Goal: Transaction & Acquisition: Purchase product/service

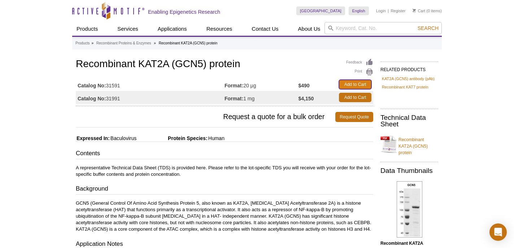
click at [348, 84] on link "Add to Cart" at bounding box center [355, 84] width 32 height 9
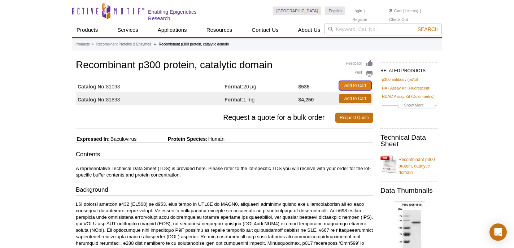
click at [354, 88] on link "Add to Cart" at bounding box center [355, 85] width 32 height 9
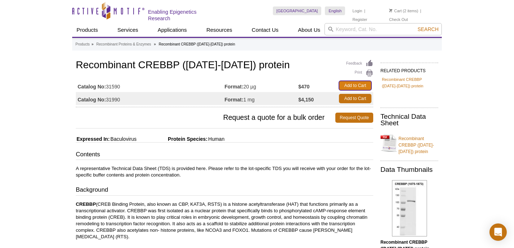
click at [356, 87] on link "Add to Cart" at bounding box center [355, 85] width 32 height 9
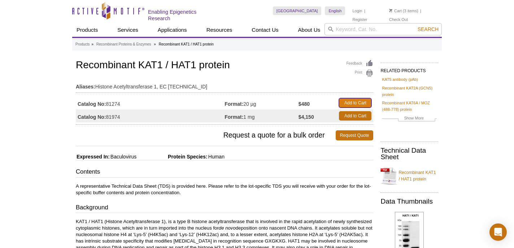
click at [346, 100] on link "Add to Cart" at bounding box center [355, 102] width 32 height 9
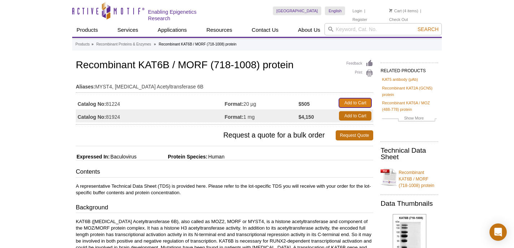
click at [354, 99] on link "Add to Cart" at bounding box center [355, 102] width 32 height 9
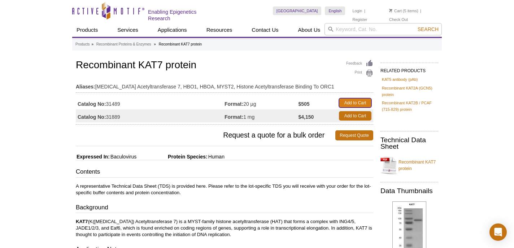
click at [365, 98] on link "Add to Cart" at bounding box center [355, 102] width 32 height 9
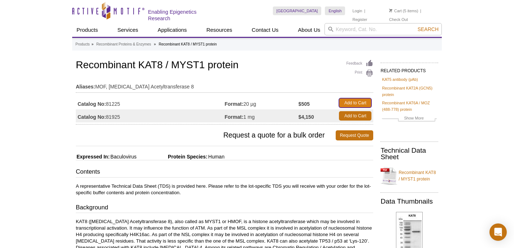
click at [352, 100] on link "Add to Cart" at bounding box center [355, 102] width 32 height 9
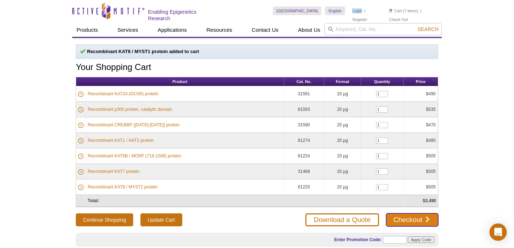
click at [396, 218] on link "Checkout" at bounding box center [412, 219] width 52 height 13
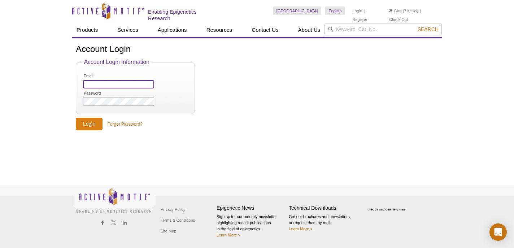
type input "mbranda2@ncsu.edu"
click at [88, 127] on input "Login" at bounding box center [89, 124] width 27 height 13
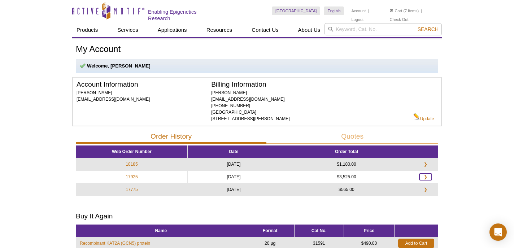
click at [427, 177] on link "❯" at bounding box center [425, 177] width 12 height 6
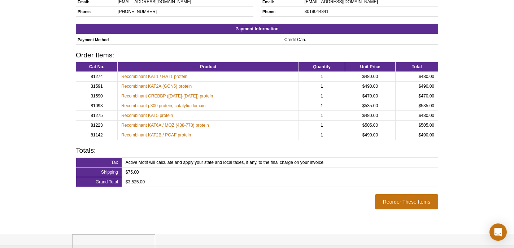
scroll to position [162, 0]
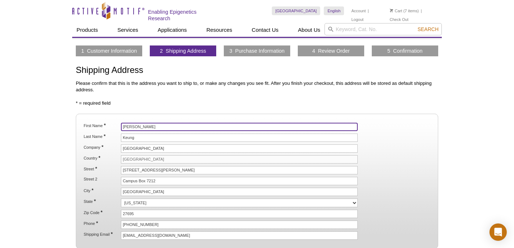
click at [134, 125] on input "[PERSON_NAME]" at bounding box center [239, 127] width 237 height 8
type input "McKenna"
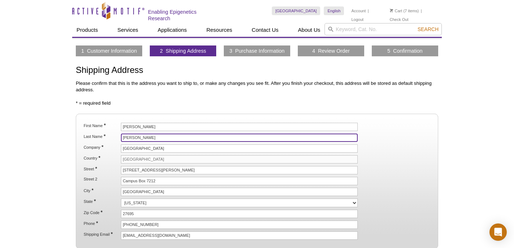
type input "Randall"
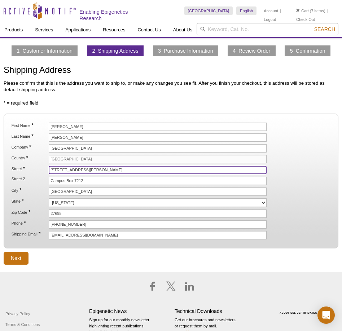
click at [67, 170] on input "2721 Sullivan Drive" at bounding box center [158, 170] width 218 height 8
paste input "840 Main Campus"
type input "840 Main Campus Drive"
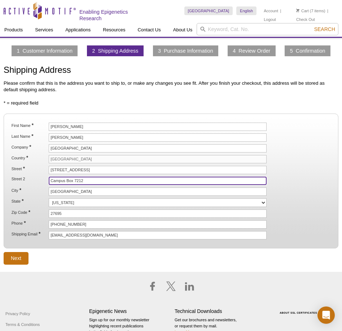
click at [62, 183] on input "Campus Box 7212" at bounding box center [158, 181] width 218 height 8
paste input "Partners II Rm 3700"
type input "Partners II Rm 3700"
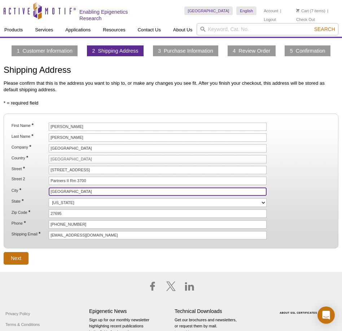
click at [68, 191] on input "Raleigh" at bounding box center [158, 192] width 218 height 8
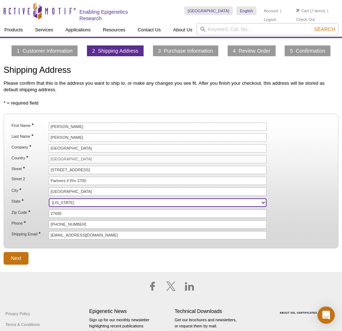
click at [68, 202] on select "Alabama Alaska American Samoa Arizona Arkansas California Colorado Connecticut …" at bounding box center [158, 202] width 218 height 9
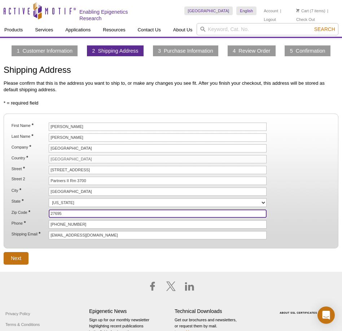
click at [66, 215] on input "27695" at bounding box center [158, 214] width 218 height 8
type input "27606"
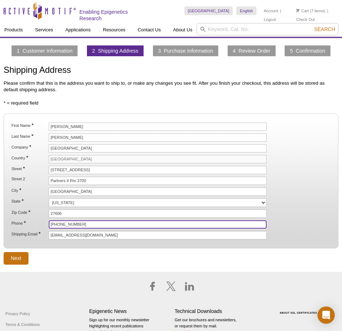
click at [63, 223] on input "(919) 515-8097" at bounding box center [158, 224] width 218 height 8
type input "3019044841"
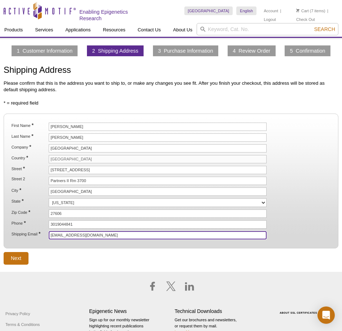
click at [56, 233] on input "ajkeung@ncsu.edu" at bounding box center [158, 235] width 218 height 8
click at [56, 233] on input "[EMAIL_ADDRESS][DOMAIN_NAME]" at bounding box center [158, 235] width 218 height 8
type input "[EMAIL_ADDRESS][DOMAIN_NAME]"
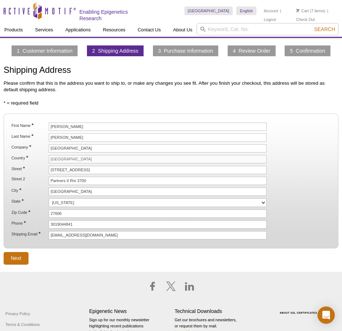
click at [42, 240] on fieldset "First Name * McKenna Last Name * Randall Company * NC State University Country …" at bounding box center [171, 181] width 335 height 135
click at [16, 248] on input "Next" at bounding box center [16, 258] width 25 height 13
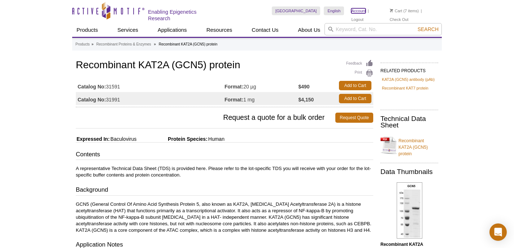
click at [361, 11] on link "Account" at bounding box center [358, 10] width 14 height 5
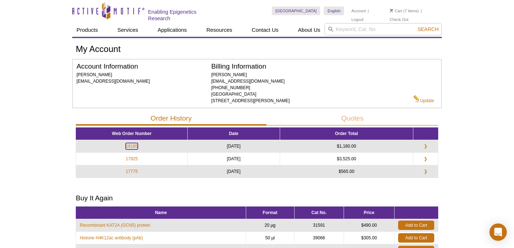
click at [133, 145] on link "18185" at bounding box center [132, 146] width 12 height 6
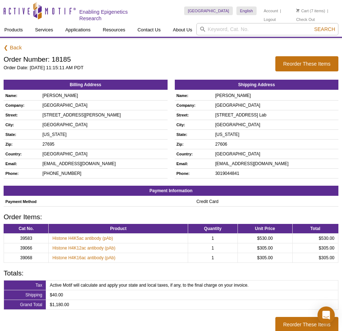
drag, startPoint x: 206, startPoint y: 116, endPoint x: 252, endPoint y: 117, distance: 46.2
click at [252, 117] on td "[STREET_ADDRESS] Lab" at bounding box center [276, 115] width 125 height 10
copy td "840 Main Campus Drive"
drag, startPoint x: 254, startPoint y: 116, endPoint x: 290, endPoint y: 116, distance: 36.8
click at [291, 116] on td "[STREET_ADDRESS] Lab" at bounding box center [276, 115] width 125 height 10
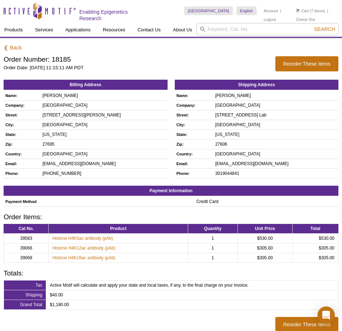
copy td "Partners II Rm 3700"
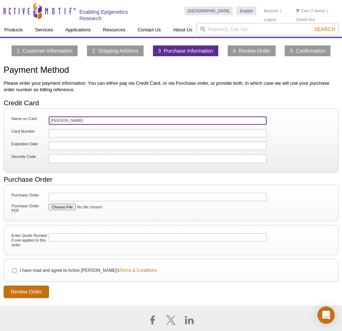
click at [74, 122] on input "[PERSON_NAME]" at bounding box center [158, 121] width 218 height 8
type input "[PERSON_NAME]"
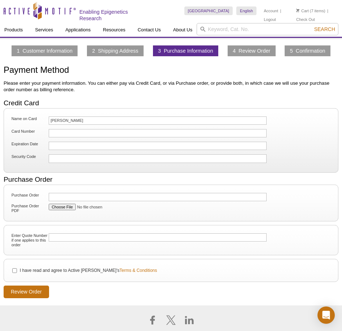
click at [70, 130] on div at bounding box center [158, 133] width 218 height 8
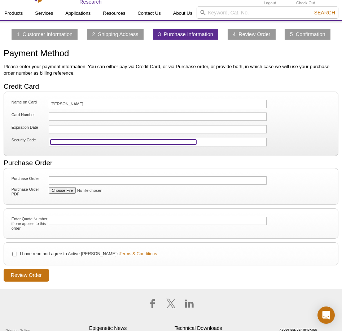
scroll to position [23, 0]
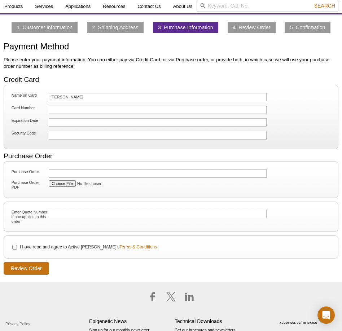
click at [18, 245] on li "I have read and agree to Active Motif's Terms & Conditions" at bounding box center [171, 247] width 322 height 8
click at [16, 246] on input "I have read and agree to Active Motif's Terms & Conditions" at bounding box center [14, 247] width 5 height 5
checkbox input "true"
click at [26, 268] on input "Review Order" at bounding box center [26, 268] width 45 height 13
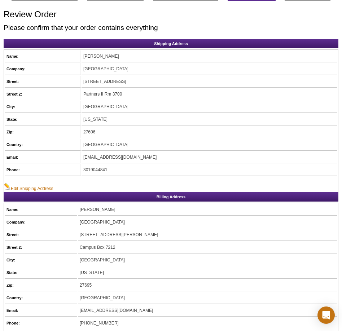
scroll to position [53, 0]
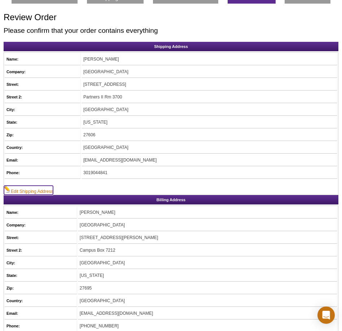
click at [27, 191] on link "Edit Shipping Address" at bounding box center [28, 190] width 49 height 9
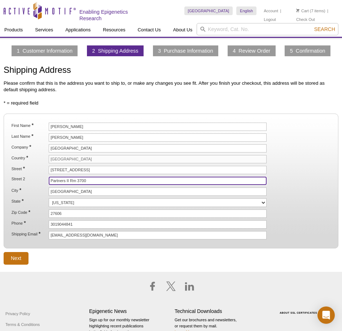
click at [89, 181] on input "Partners II Rm 3700" at bounding box center [158, 181] width 218 height 8
type input "Partners II Rm 3700 Keung Lab"
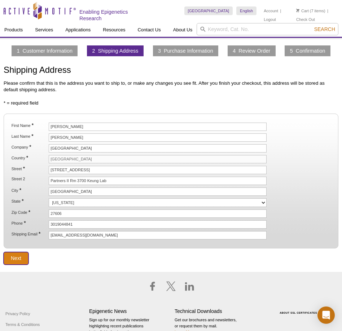
click at [21, 258] on input "Next" at bounding box center [16, 258] width 25 height 13
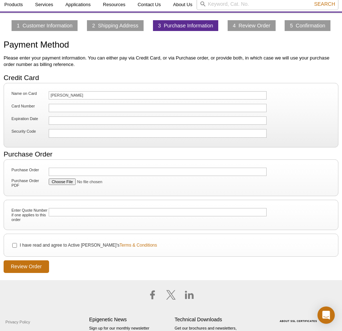
scroll to position [35, 0]
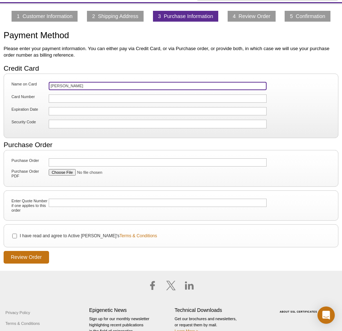
click at [102, 82] on input "[PERSON_NAME]" at bounding box center [158, 86] width 218 height 8
type input "[PERSON_NAME]"
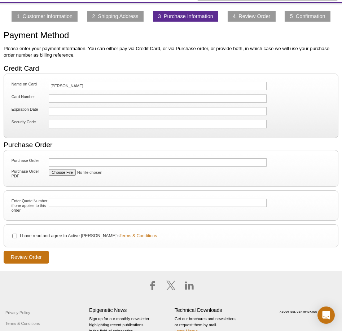
click at [41, 236] on label "I have read and agree to Active Motif's Terms & Conditions" at bounding box center [88, 236] width 138 height 6
click at [17, 236] on input "I have read and agree to Active Motif's Terms & Conditions" at bounding box center [14, 236] width 5 height 5
checkbox input "true"
click at [32, 261] on input "Review Order" at bounding box center [26, 257] width 45 height 13
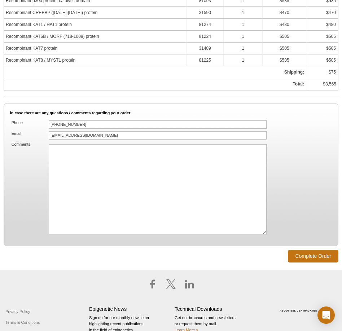
scroll to position [507, 0]
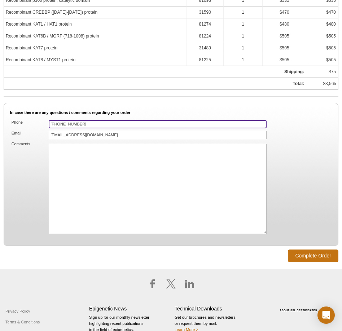
click at [60, 122] on input "[PHONE_NUMBER]" at bounding box center [158, 124] width 218 height 8
type input "3019044841"
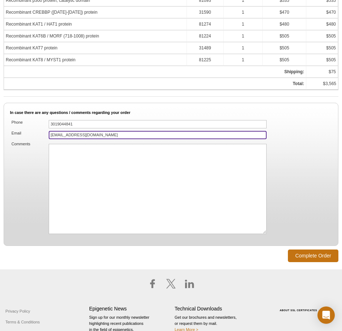
click at [56, 134] on input "[EMAIL_ADDRESS][DOMAIN_NAME]" at bounding box center [158, 135] width 218 height 8
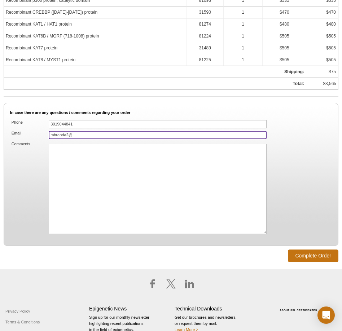
type input "[EMAIL_ADDRESS][DOMAIN_NAME]"
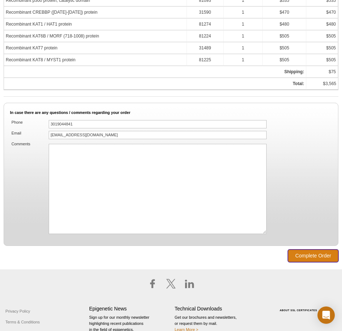
click at [328, 261] on input "Complete Order" at bounding box center [313, 256] width 51 height 13
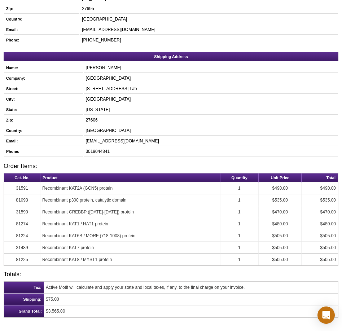
scroll to position [177, 0]
